Goal: Navigation & Orientation: Find specific page/section

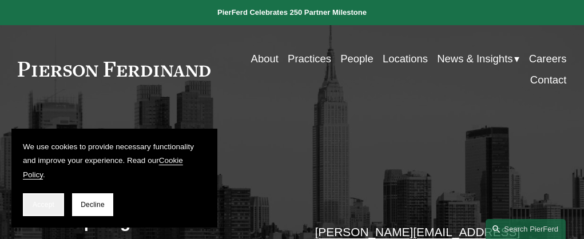
click at [51, 208] on span "Accept" at bounding box center [44, 205] width 22 height 8
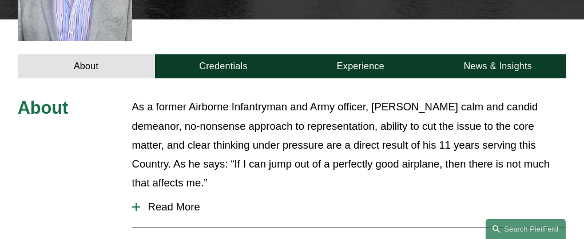
scroll to position [438, 0]
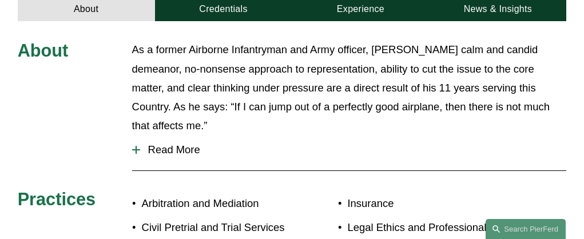
click at [169, 144] on span "Read More" at bounding box center [353, 150] width 427 height 13
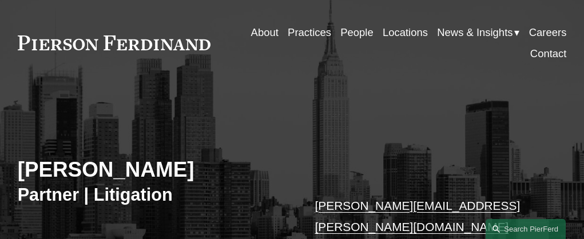
scroll to position [0, 0]
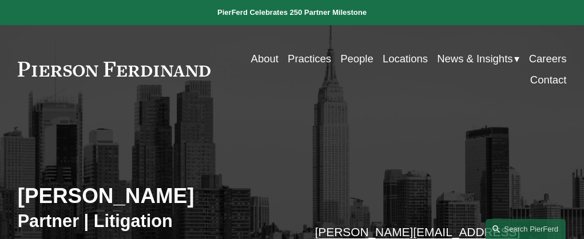
click at [262, 62] on link "About" at bounding box center [264, 58] width 27 height 21
click at [544, 85] on link "Contact" at bounding box center [548, 79] width 37 height 21
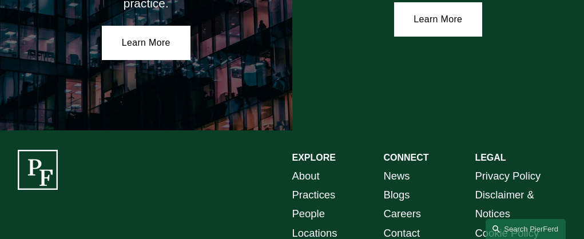
scroll to position [1857, 0]
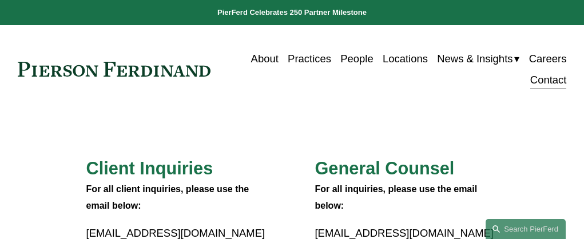
click at [396, 66] on link "Locations" at bounding box center [405, 58] width 45 height 21
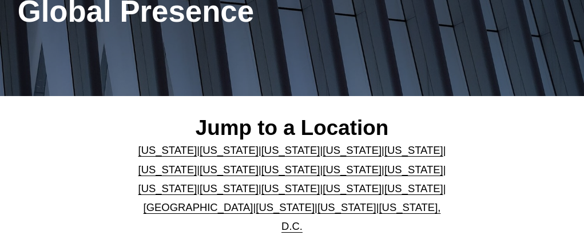
scroll to position [172, 0]
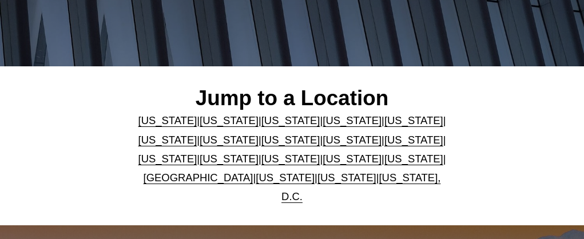
click at [197, 153] on link "[US_STATE]" at bounding box center [167, 159] width 59 height 12
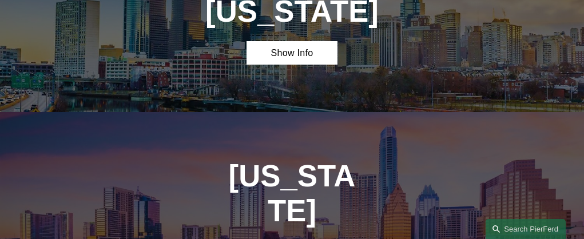
scroll to position [2755, 0]
